Goal: Information Seeking & Learning: Learn about a topic

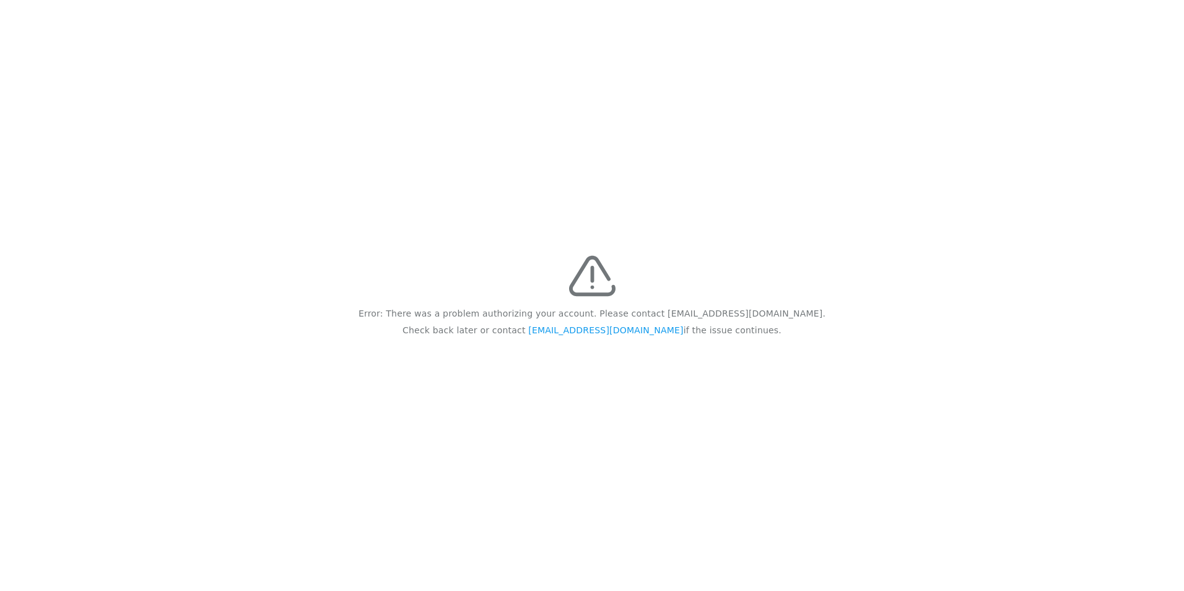
click at [341, 225] on div "Error: There was a problem authorizing your account. Please contact [EMAIL_ADDR…" at bounding box center [592, 295] width 1184 height 591
drag, startPoint x: 370, startPoint y: 213, endPoint x: 754, endPoint y: 353, distance: 408.8
click at [754, 353] on div "Error: There was a problem authorizing your account. Please contact [EMAIL_ADDR…" at bounding box center [592, 295] width 1184 height 591
click at [320, 196] on div "Error: There was a problem authorizing your account. Please contact [EMAIL_ADDR…" at bounding box center [592, 295] width 1184 height 591
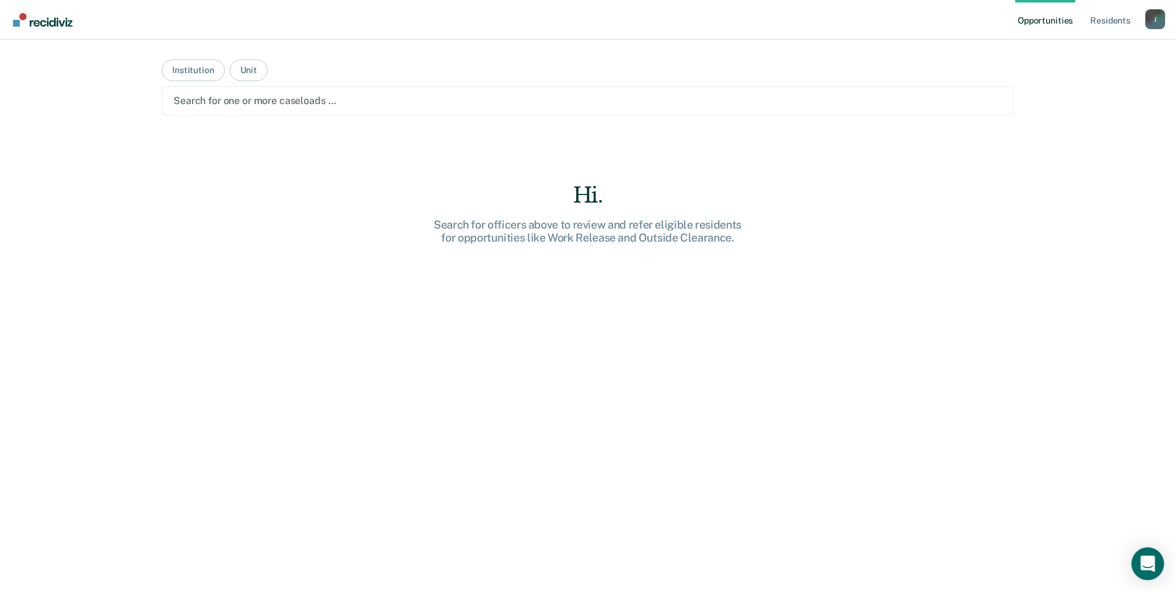
click at [1142, 562] on icon "Open Intercom Messenger" at bounding box center [1147, 564] width 14 height 16
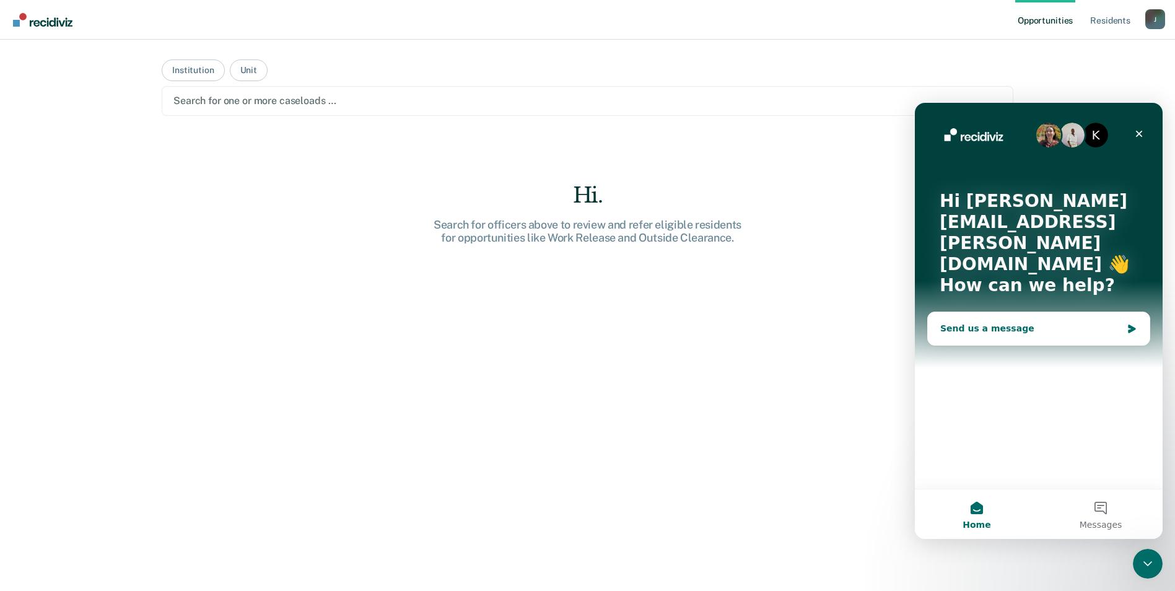
click at [1039, 322] on div "Send us a message" at bounding box center [1030, 328] width 181 height 13
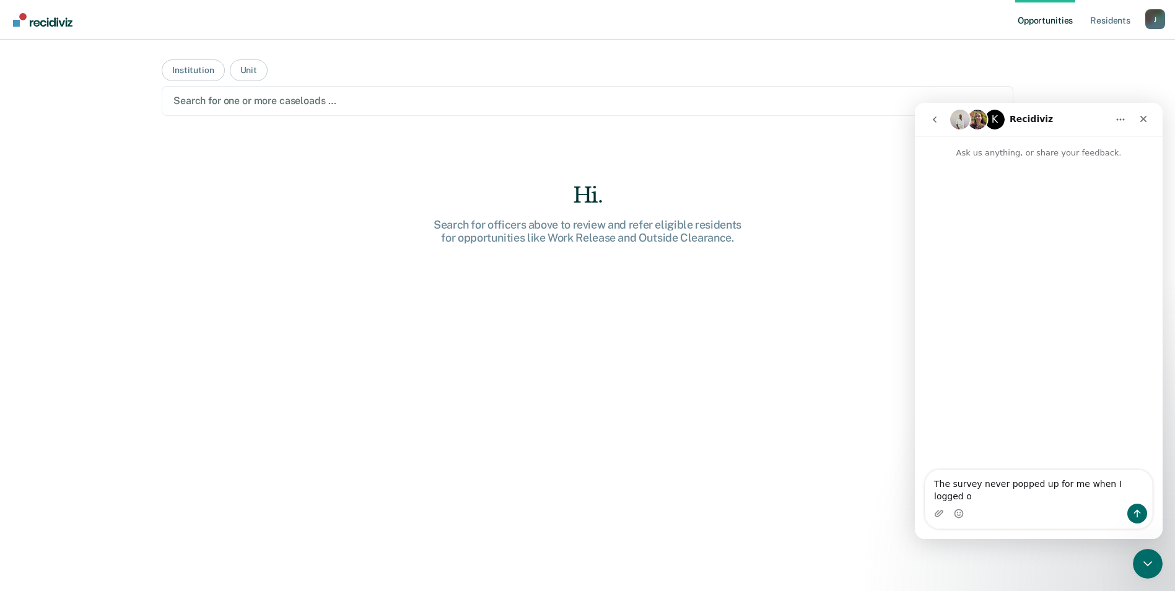
type textarea "The survey never popped up for me when I logged on"
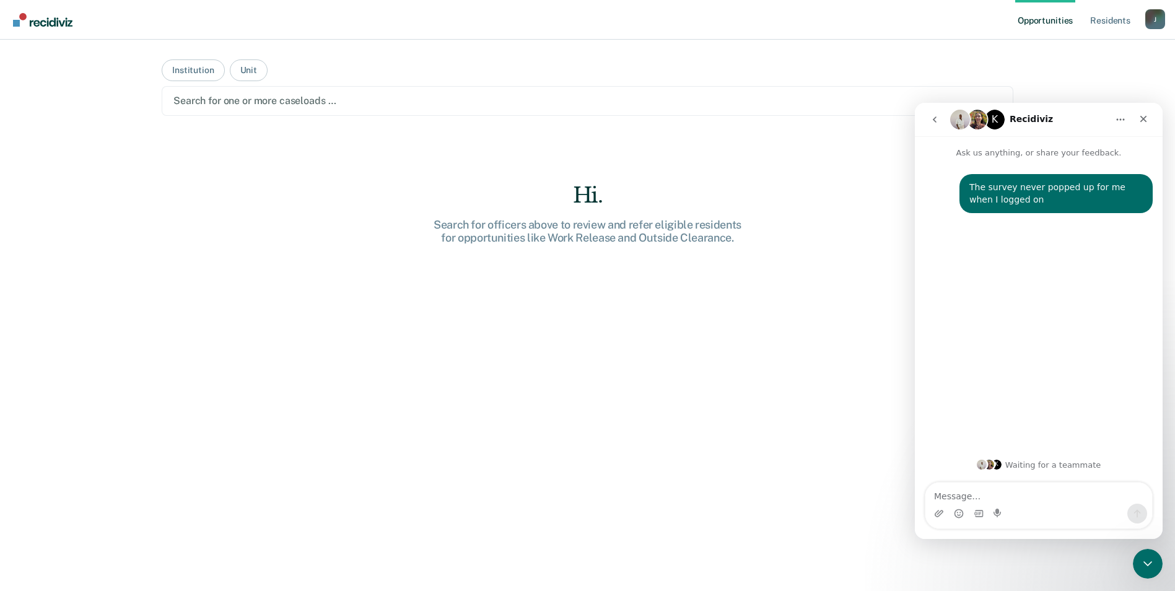
click at [1120, 120] on icon "Home" at bounding box center [1121, 120] width 8 height 2
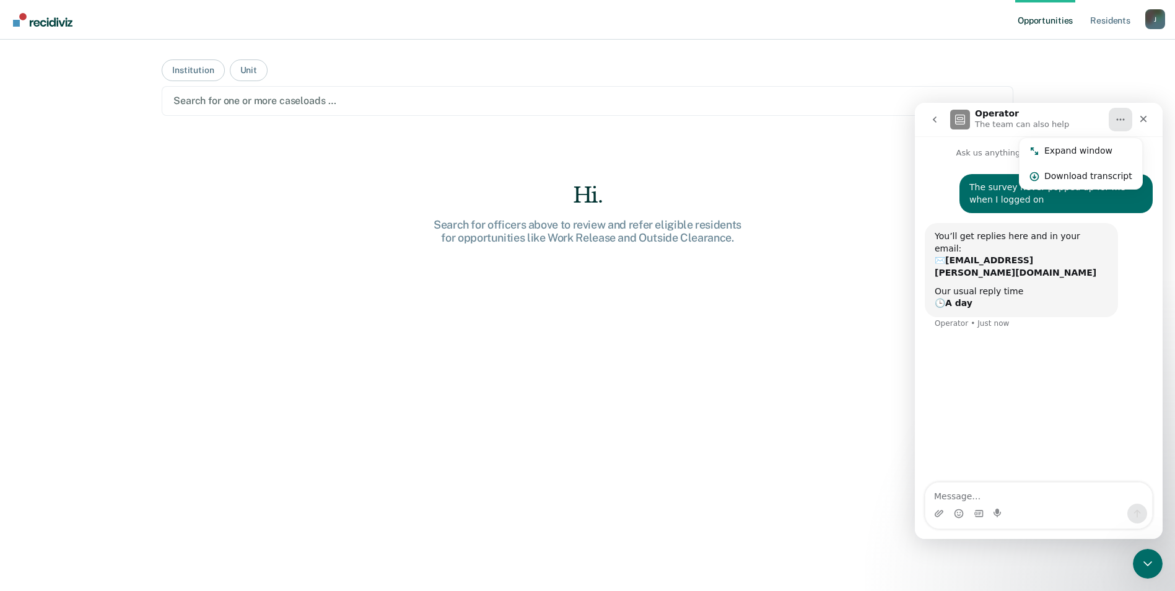
click at [1120, 120] on icon "Home" at bounding box center [1121, 120] width 8 height 2
click at [764, 335] on div "Hi. Search for officers above to review and refer eligible residents for opport…" at bounding box center [588, 409] width 852 height 452
click at [180, 72] on button "Institution" at bounding box center [193, 70] width 63 height 22
click at [268, 105] on div at bounding box center [587, 101] width 828 height 14
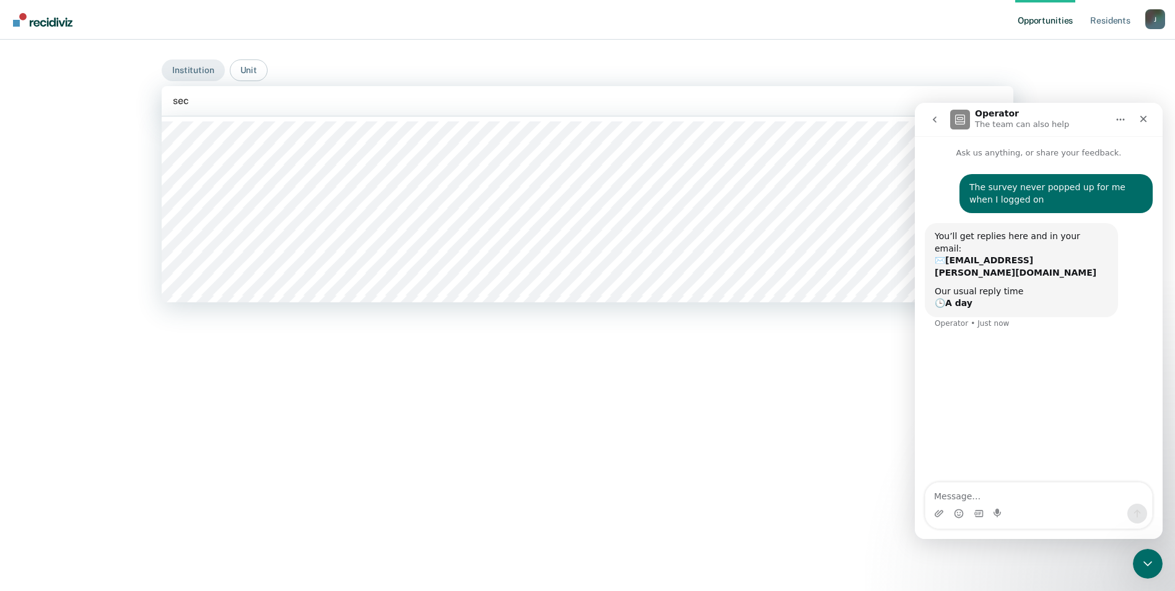
type input "secc"
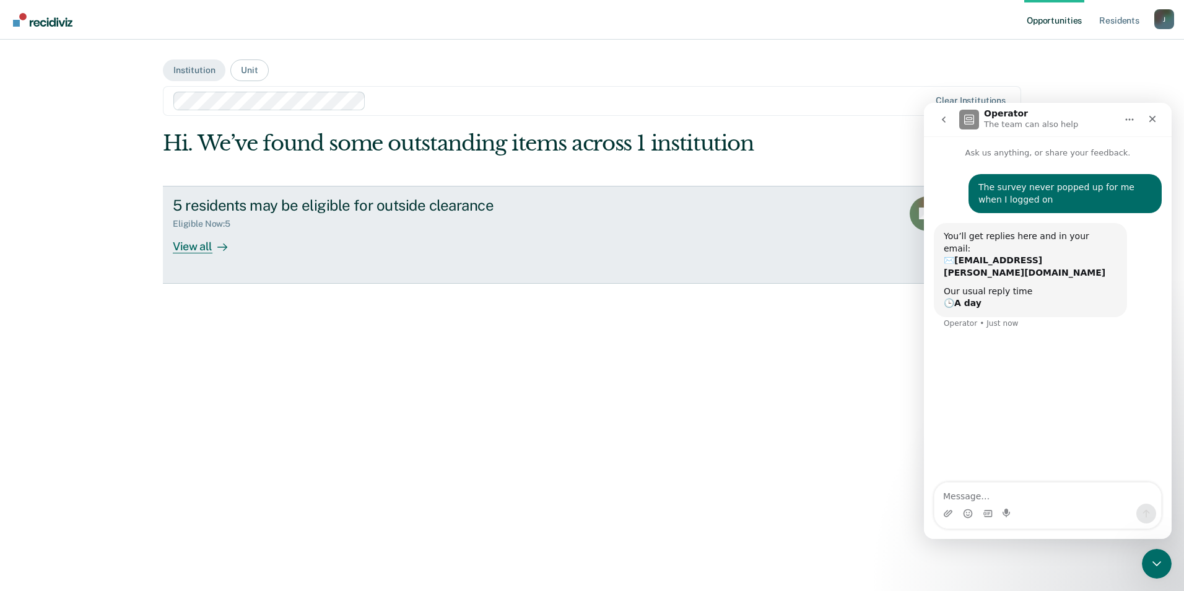
click at [568, 242] on div "5 residents may be eligible for outside clearance Eligible Now : 5 View all" at bounding box center [405, 224] width 465 height 57
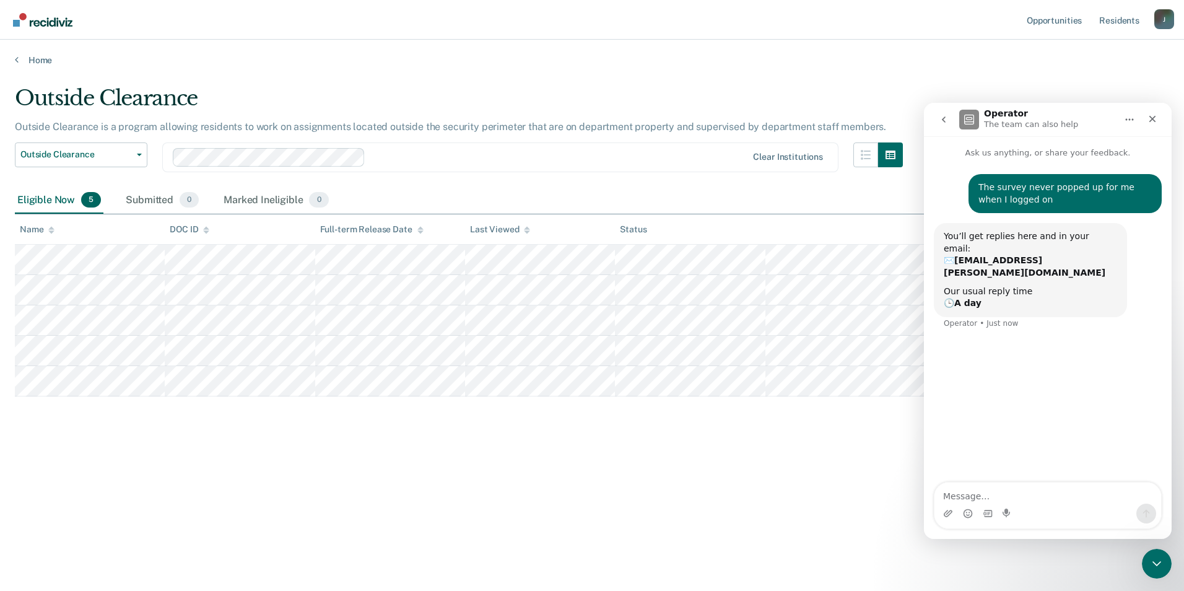
click at [702, 462] on div "Outside Clearance Outside Clearance is a program allowing residents to work on …" at bounding box center [592, 291] width 1155 height 413
click at [1157, 566] on icon "Close Intercom Messenger" at bounding box center [1155, 561] width 15 height 15
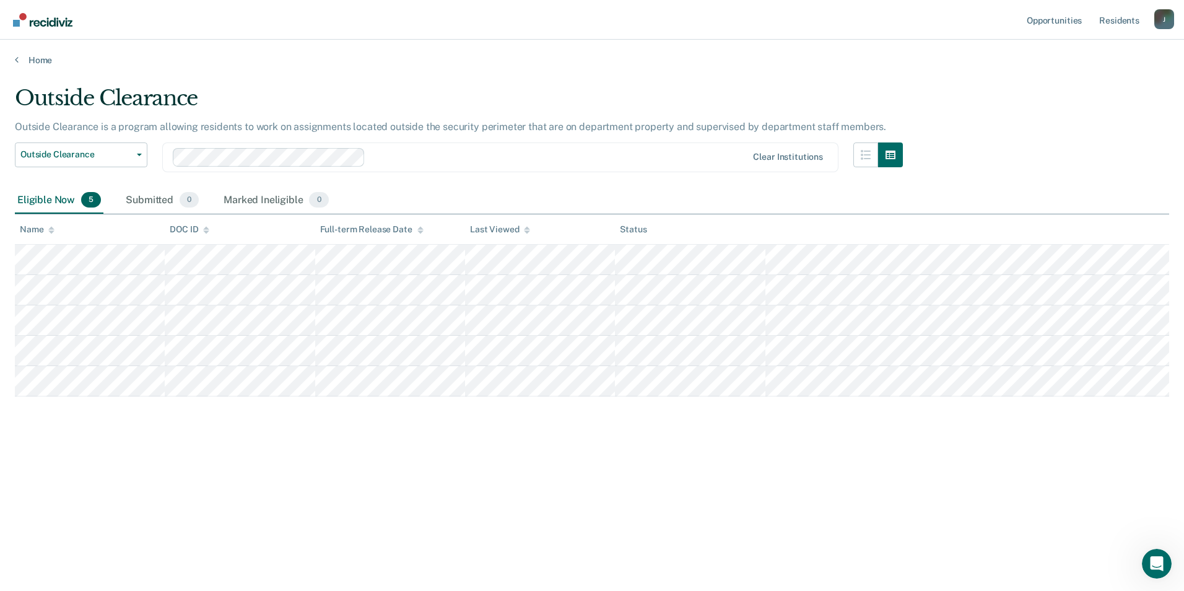
click at [652, 467] on div "Outside Clearance Outside Clearance is a program allowing residents to work on …" at bounding box center [592, 291] width 1155 height 413
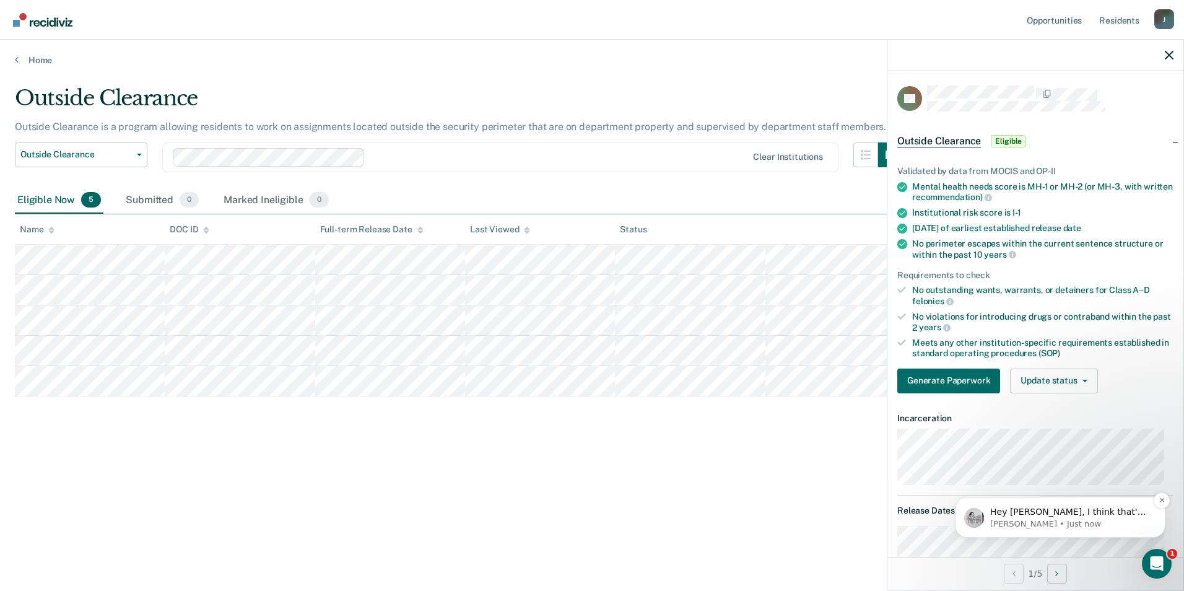
click at [1098, 525] on p "[PERSON_NAME] • Just now" at bounding box center [1070, 523] width 160 height 11
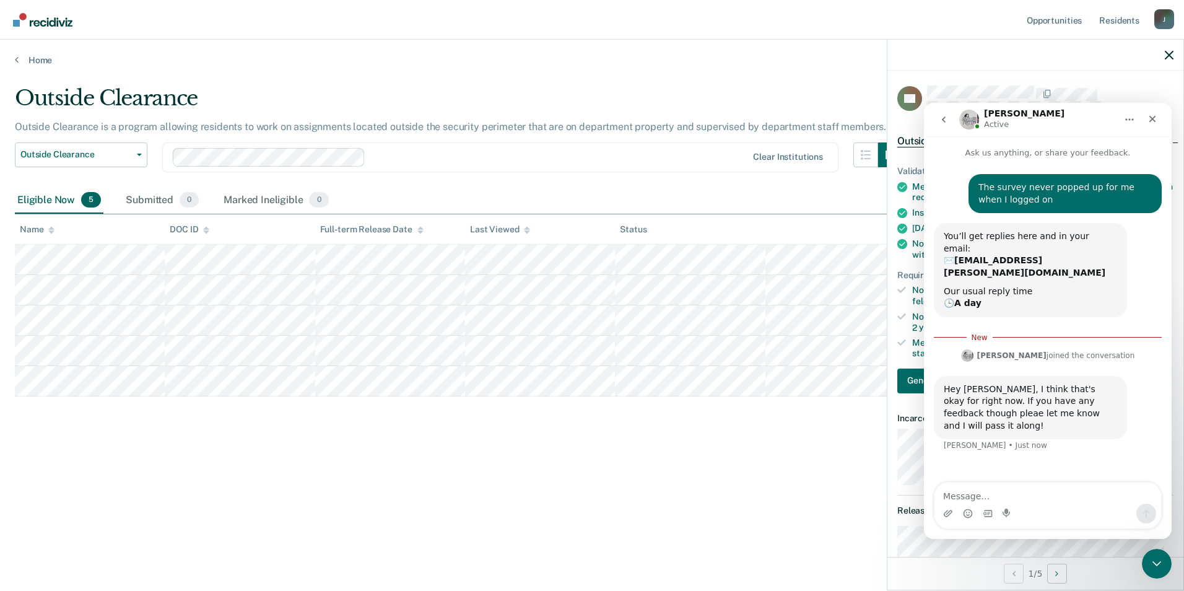
scroll to position [2, 0]
click at [1152, 117] on icon "Close" at bounding box center [1153, 119] width 7 height 7
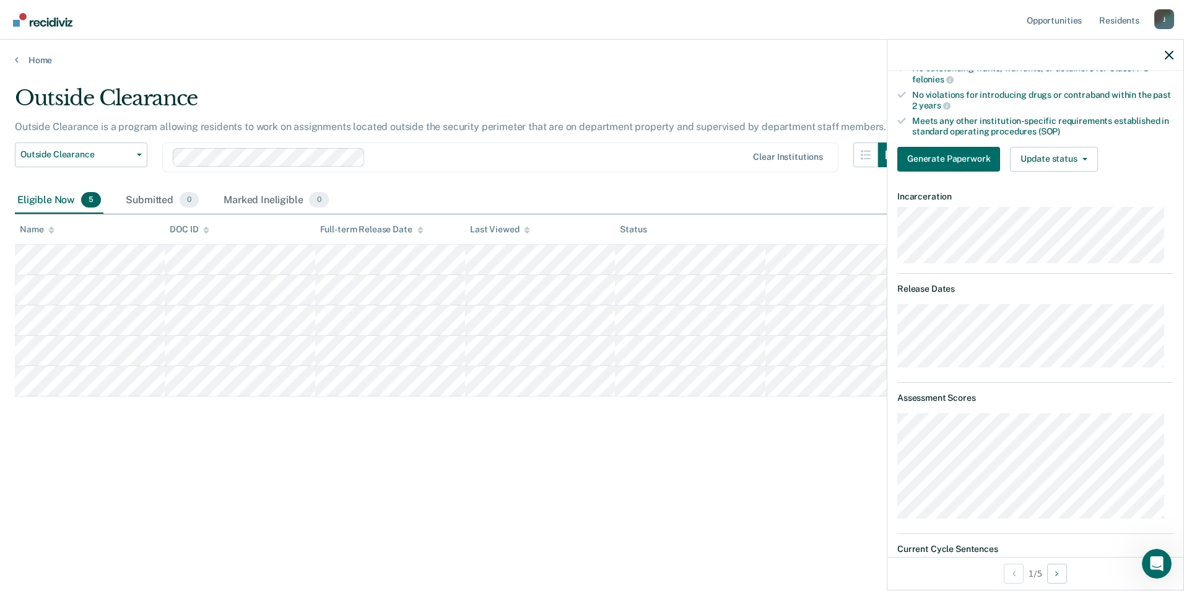
scroll to position [0, 0]
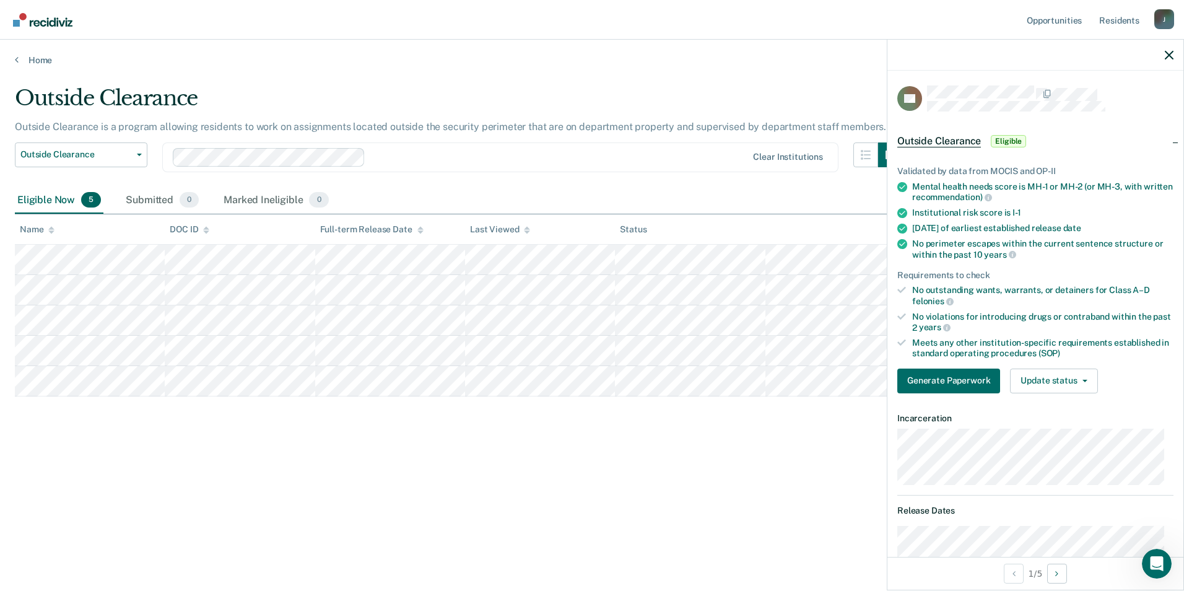
click at [505, 504] on div "Outside Clearance Outside Clearance is a program allowing residents to work on …" at bounding box center [592, 311] width 1155 height 452
click at [1170, 56] on icon "button" at bounding box center [1169, 55] width 9 height 9
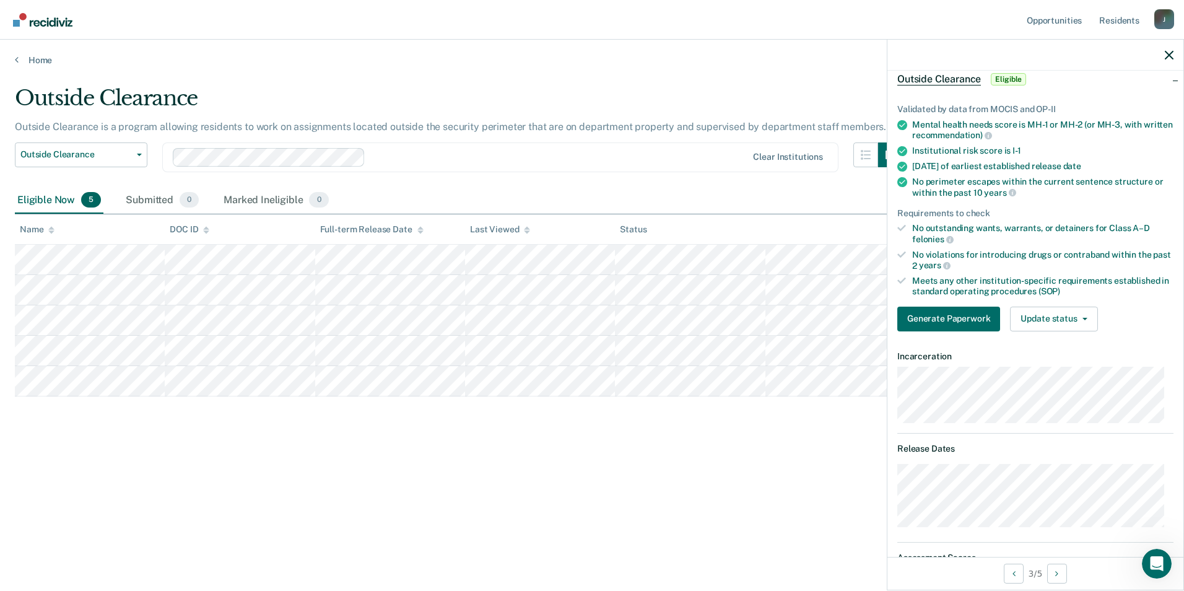
scroll to position [248, 0]
